Goal: Task Accomplishment & Management: Manage account settings

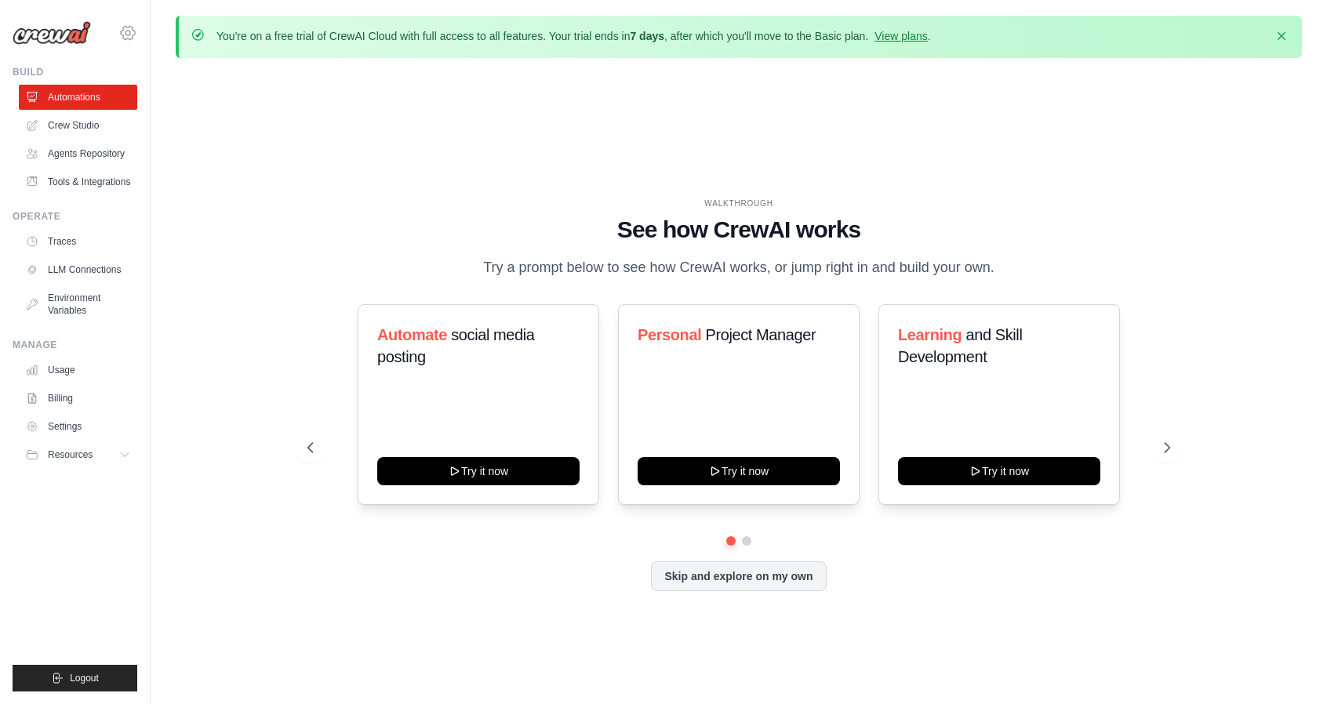
click at [130, 34] on icon at bounding box center [127, 33] width 5 height 5
click at [168, 99] on span "Settings" at bounding box center [196, 97] width 124 height 16
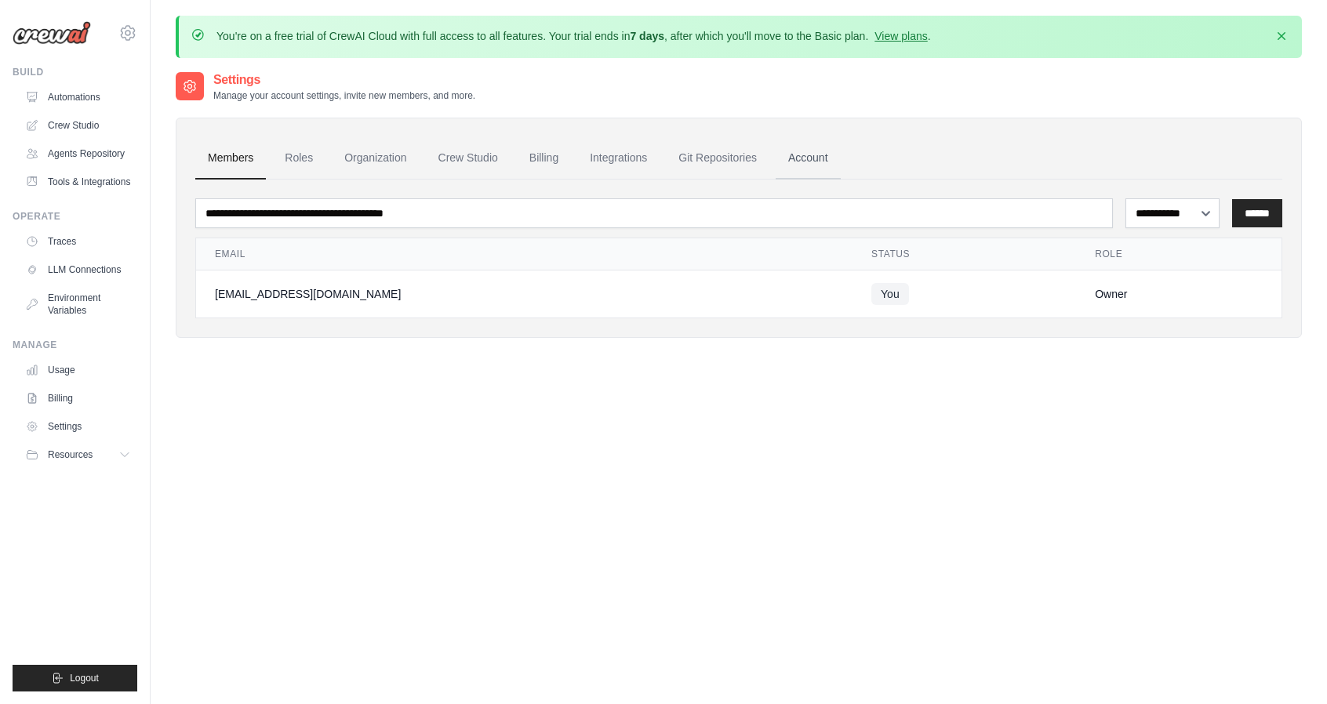
click at [797, 151] on link "Account" at bounding box center [808, 158] width 65 height 42
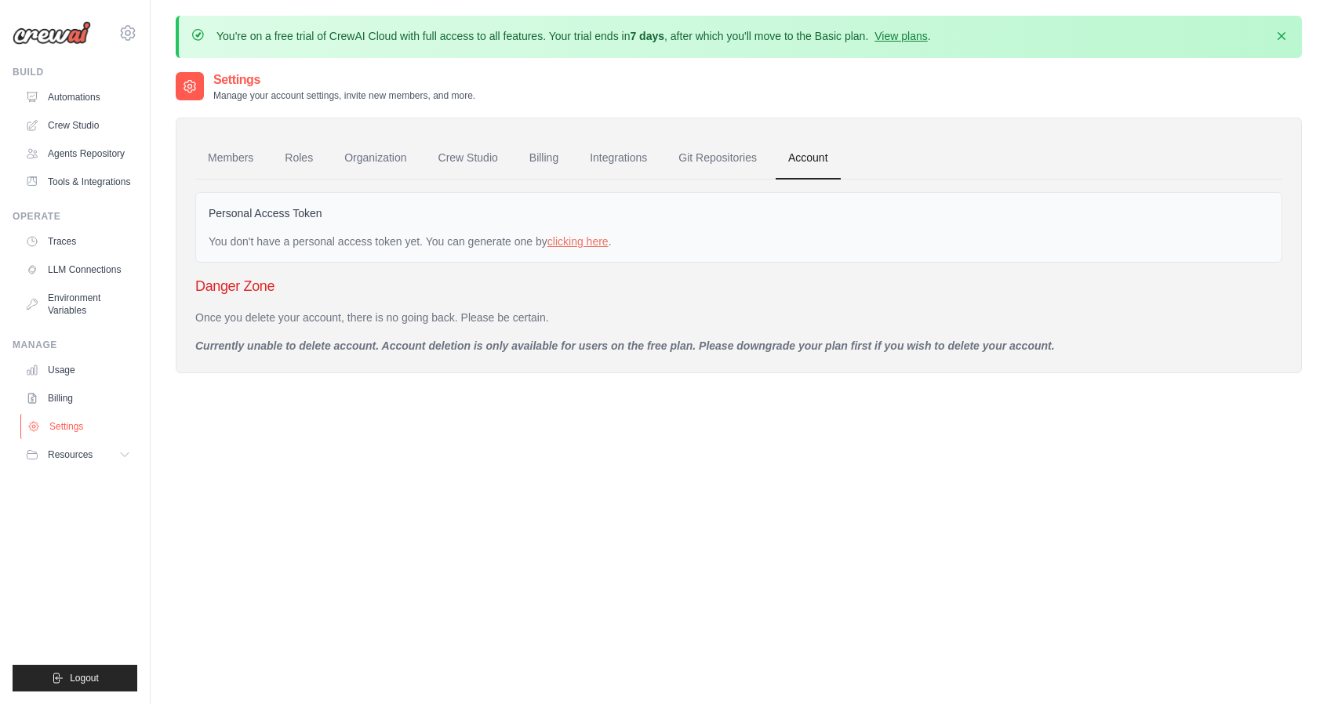
click at [80, 424] on link "Settings" at bounding box center [79, 426] width 118 height 25
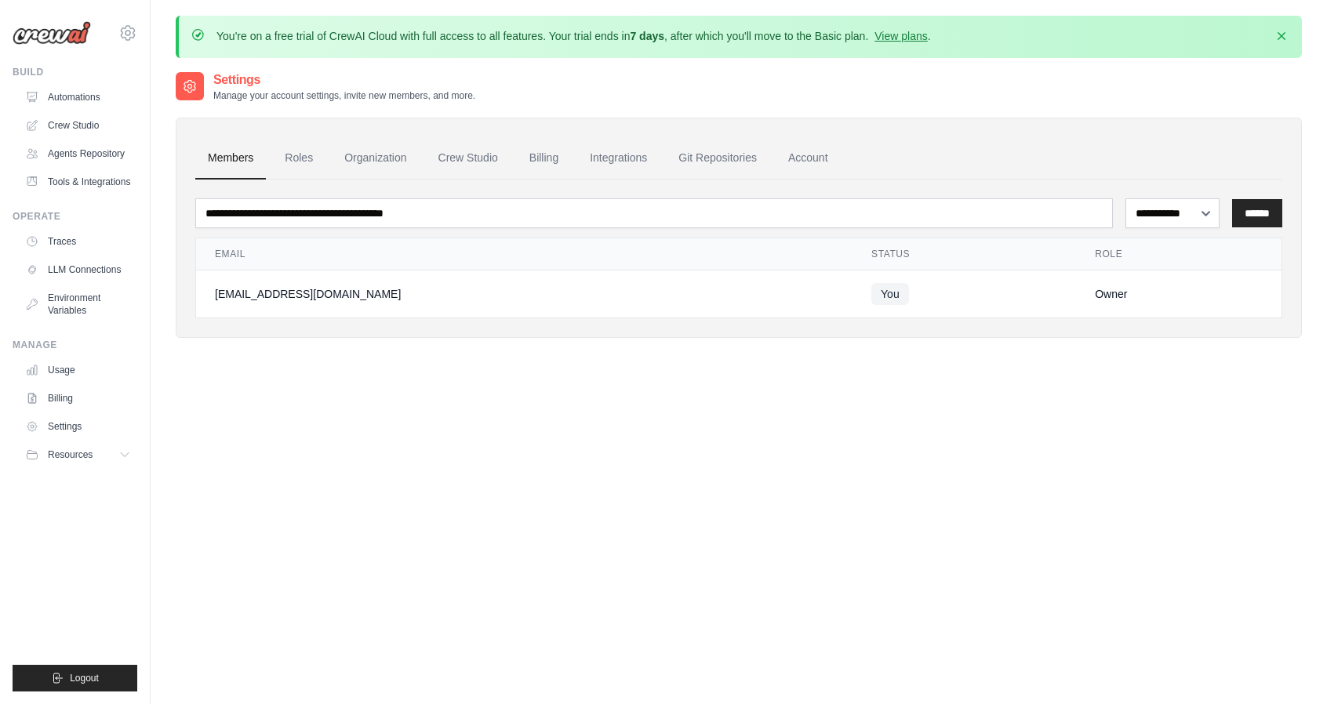
drag, startPoint x: 350, startPoint y: 297, endPoint x: 212, endPoint y: 286, distance: 138.5
click at [212, 286] on td "[EMAIL_ADDRESS][DOMAIN_NAME]" at bounding box center [524, 295] width 656 height 48
copy div "[EMAIL_ADDRESS][DOMAIN_NAME]"
click at [592, 382] on div "**********" at bounding box center [739, 423] width 1126 height 704
